Goal: Complete application form

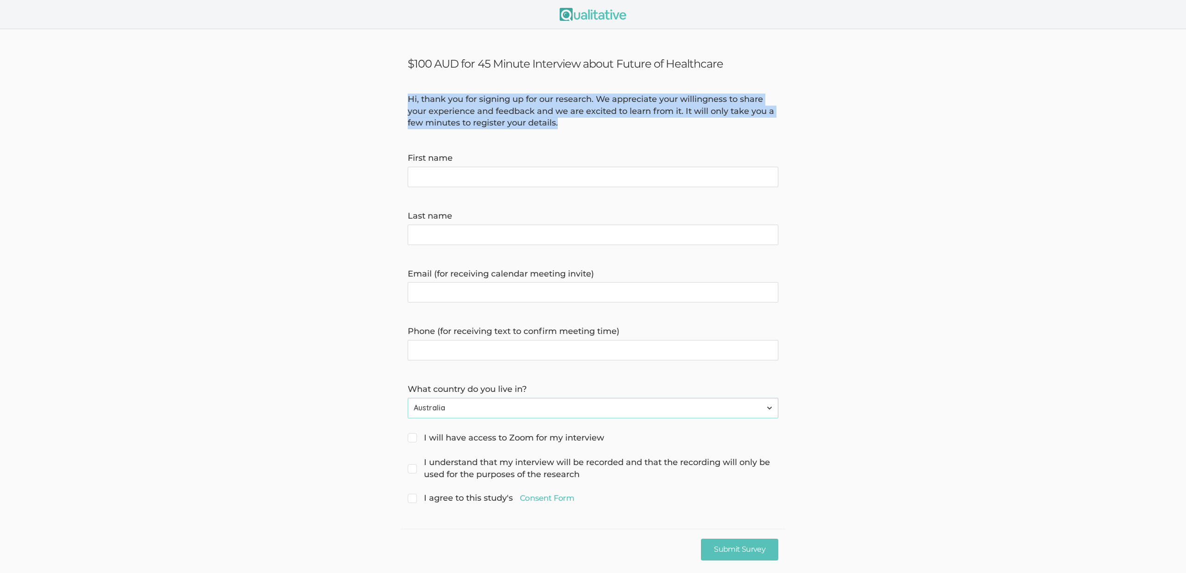
drag, startPoint x: 583, startPoint y: 128, endPoint x: 398, endPoint y: 103, distance: 187.1
click at [398, 103] on form "Hi, thank you for signing up for our research. We appreciate your willingness t…" at bounding box center [593, 300] width 1186 height 412
copy div "Hi, thank you for signing up for our research. We appreciate your willingness t…"
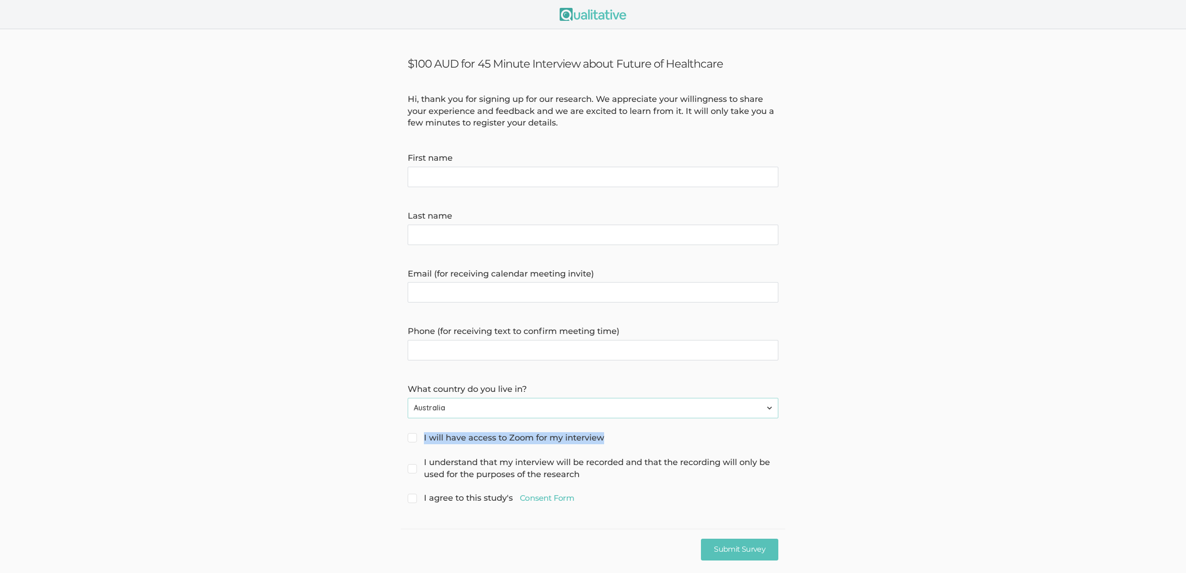
drag, startPoint x: 619, startPoint y: 439, endPoint x: 464, endPoint y: 407, distance: 158.6
click at [418, 438] on div "I will have access to Zoom for my interview" at bounding box center [593, 438] width 385 height 13
copy span "I will have access to Zoom for my interview"
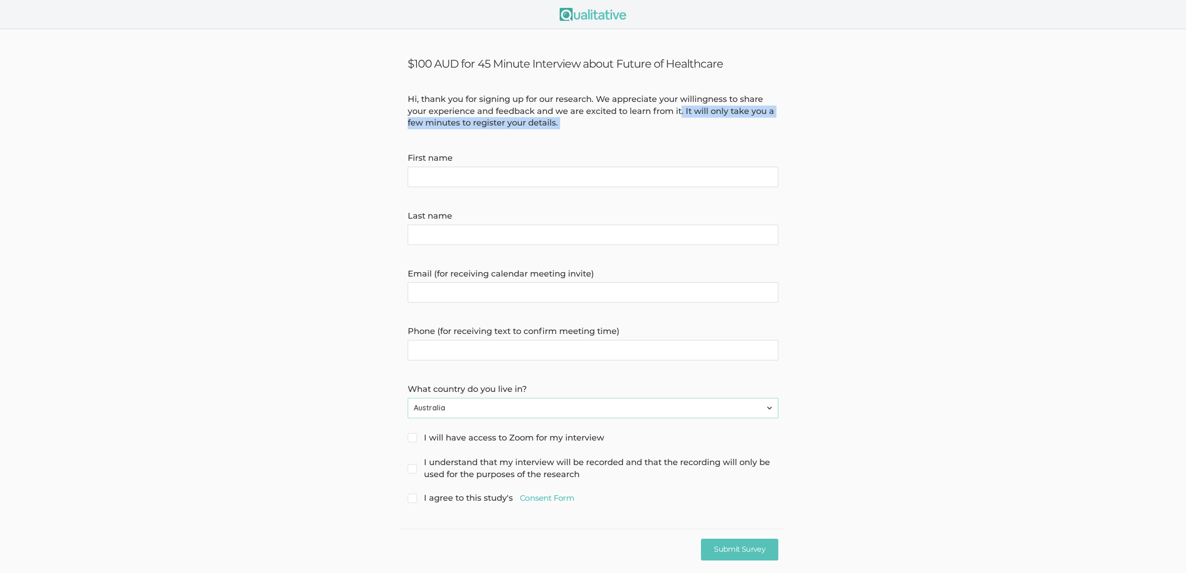
drag, startPoint x: 578, startPoint y: 130, endPoint x: 684, endPoint y: 109, distance: 107.3
click at [684, 109] on form "Hi, thank you for signing up for our research. We appreciate your willingness t…" at bounding box center [593, 300] width 1186 height 412
click at [673, 121] on div "Hi, thank you for signing up for our research. We appreciate your willingness t…" at bounding box center [593, 112] width 385 height 36
drag, startPoint x: 700, startPoint y: 122, endPoint x: 687, endPoint y: 116, distance: 14.3
click at [687, 116] on div "Hi, thank you for signing up for our research. We appreciate your willingness t…" at bounding box center [593, 112] width 385 height 36
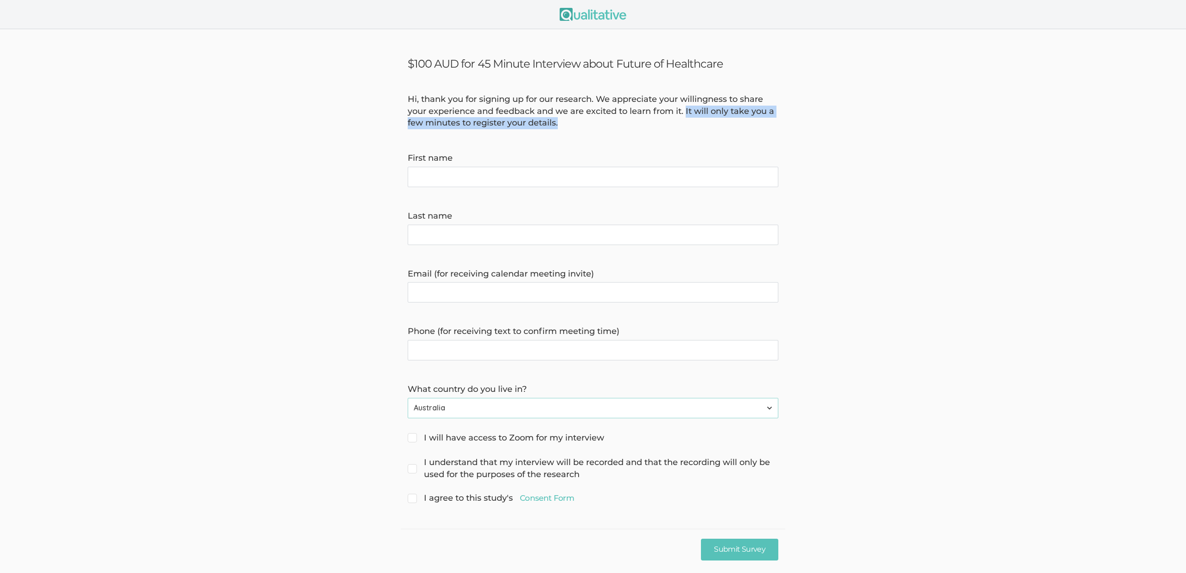
copy div "It will only take you a few minutes to register your details."
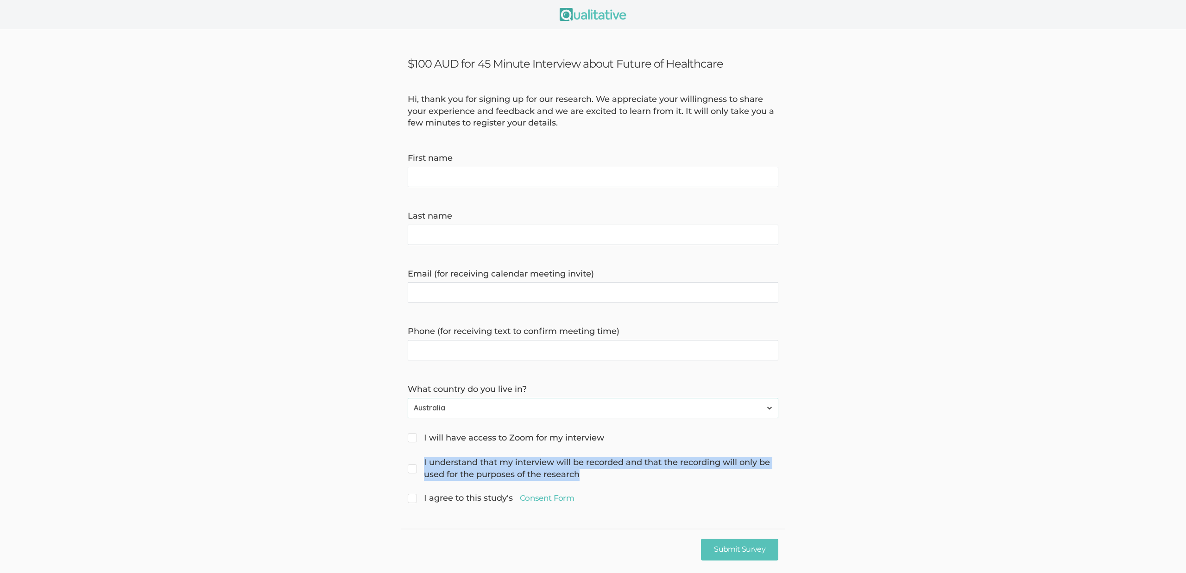
drag, startPoint x: 620, startPoint y: 474, endPoint x: 436, endPoint y: 461, distance: 184.4
click at [420, 464] on span "I understand that my interview will be recorded and that the recording will onl…" at bounding box center [593, 469] width 371 height 24
copy span "I understand that my interview will be recorded and that the recording will onl…"
